Goal: Information Seeking & Learning: Learn about a topic

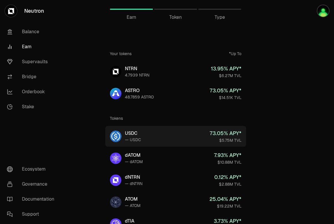
click at [156, 134] on link "USDC — USDC 73.05 % APY* $5.75M TVL" at bounding box center [175, 136] width 141 height 21
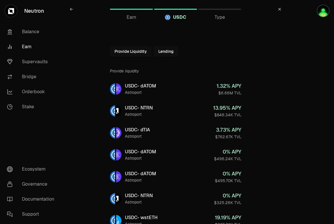
click at [164, 52] on button "Lending" at bounding box center [166, 51] width 25 height 10
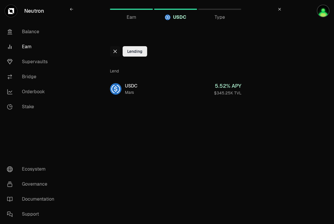
click at [115, 50] on icon at bounding box center [115, 51] width 5 height 5
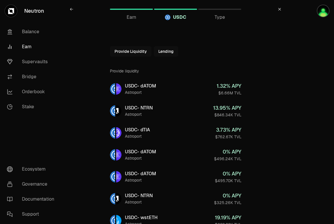
click at [28, 47] on link "Earn" at bounding box center [32, 46] width 60 height 15
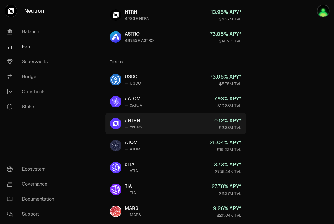
scroll to position [51, 0]
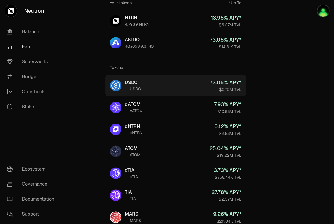
click at [184, 90] on link "USDC — USDC 73.05 % APY* $5.75M TVL" at bounding box center [175, 85] width 141 height 21
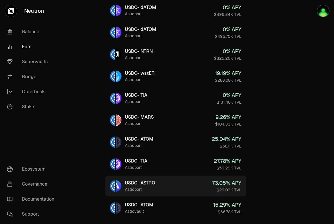
scroll to position [173, 0]
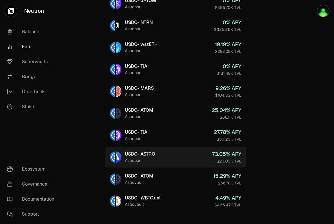
click at [186, 158] on link "USDC - ASTRO Astroport 73.05 % APY $29.03K TVL" at bounding box center [175, 157] width 141 height 21
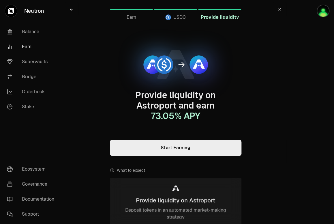
click at [280, 9] on icon at bounding box center [279, 9] width 3 height 3
